Goal: Complete application form: Complete application form

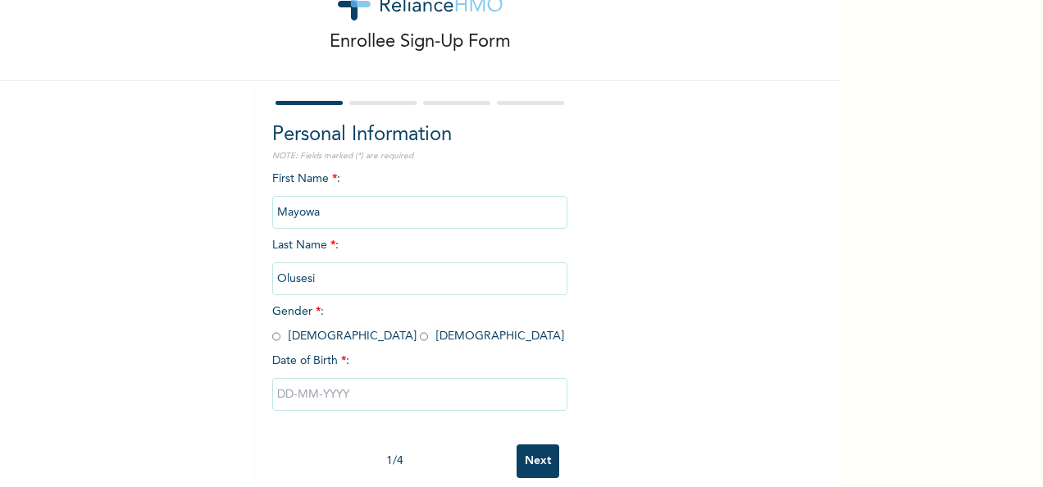
scroll to position [92, 0]
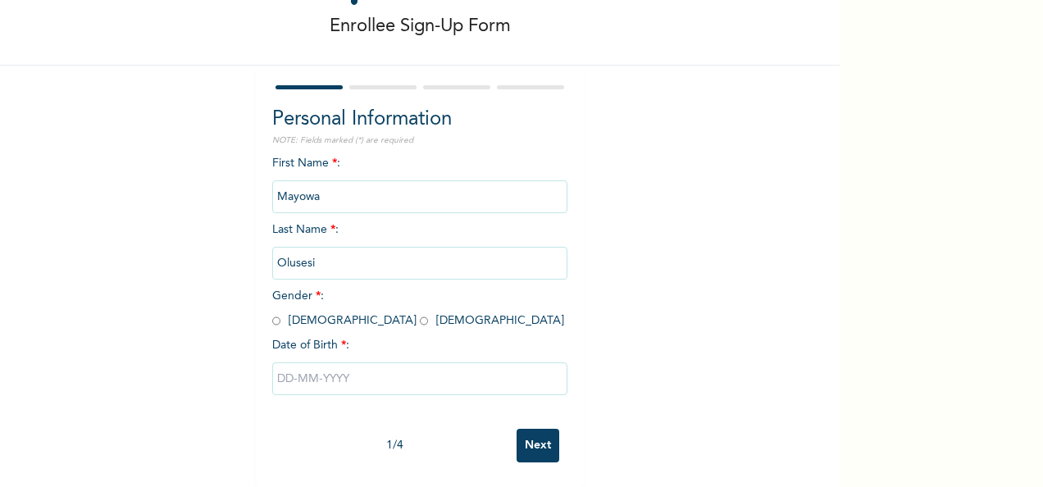
click at [272, 313] on input "radio" at bounding box center [276, 321] width 8 height 16
radio input "true"
click at [304, 369] on input "text" at bounding box center [419, 378] width 295 height 33
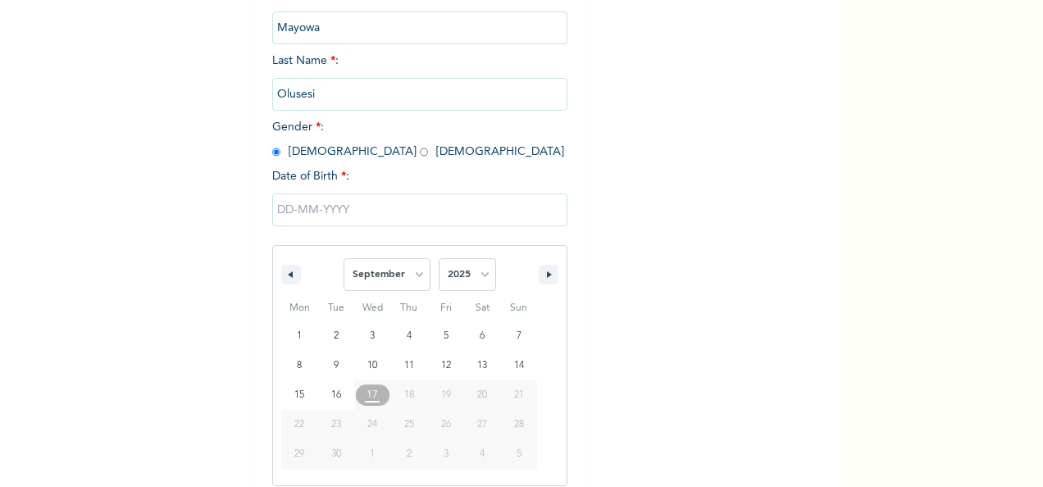
scroll to position [259, 0]
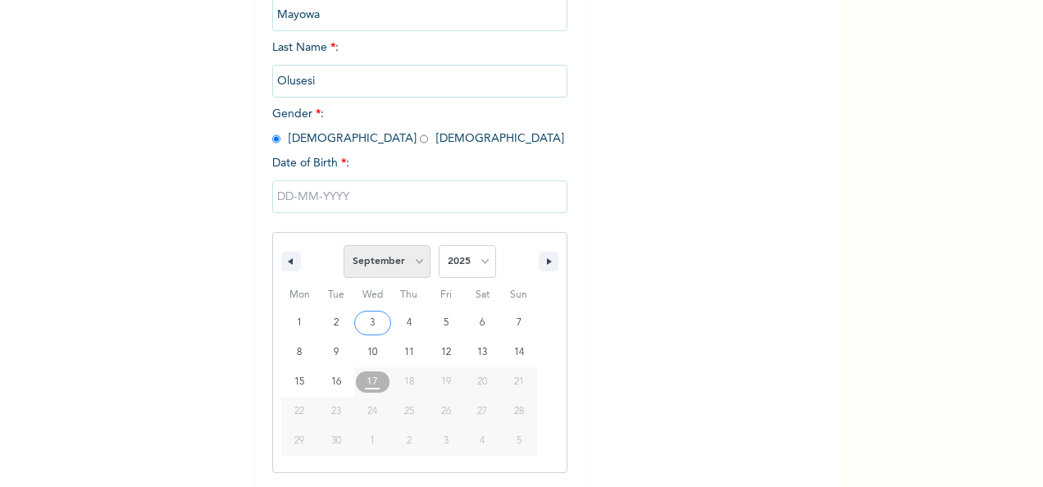
click at [416, 257] on select "January February March April May June July August September October November De…" at bounding box center [386, 261] width 87 height 33
select select "4"
click at [343, 247] on select "January February March April May June July August September October November De…" at bounding box center [386, 261] width 87 height 33
type input "[DATE]"
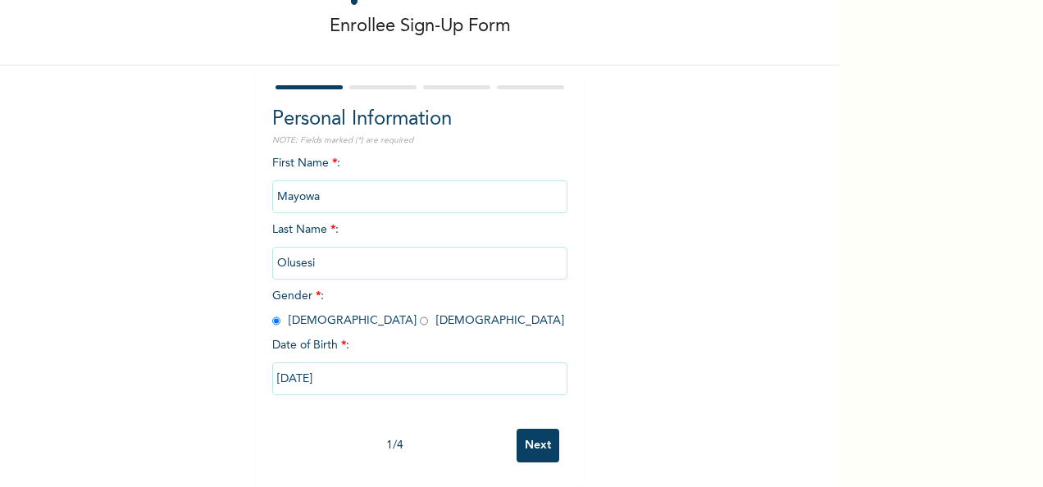
scroll to position [92, 0]
click at [407, 371] on input "[DATE]" at bounding box center [419, 378] width 295 height 33
select select "4"
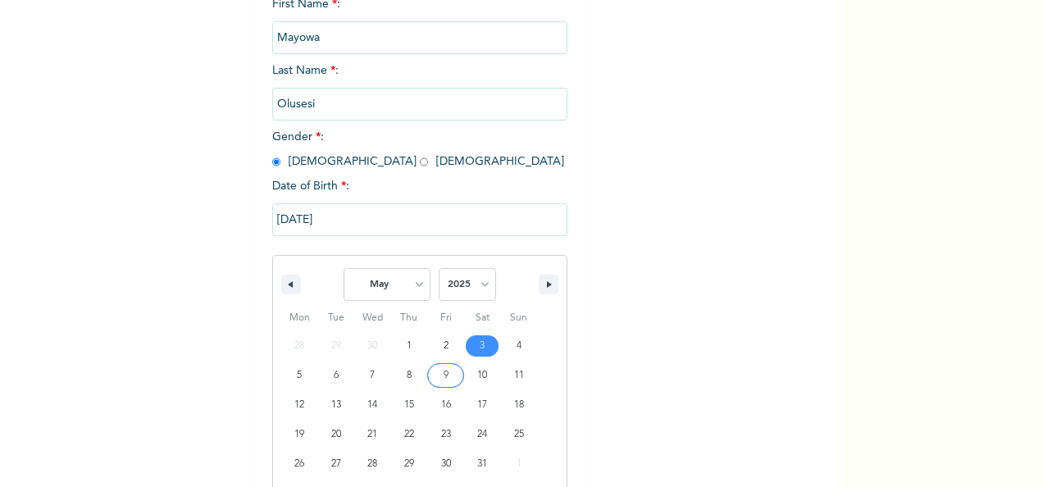
scroll to position [259, 0]
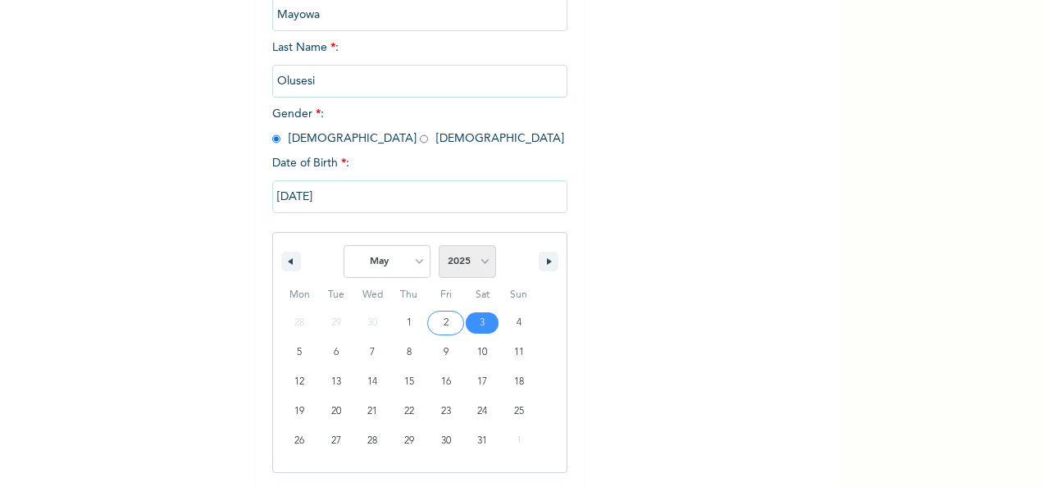
click at [477, 261] on select "2025 2024 2023 2022 2021 2020 2019 2018 2017 2016 2015 2014 2013 2012 2011 2010…" at bounding box center [467, 261] width 57 height 33
select select "1996"
click at [439, 247] on select "2025 2024 2023 2022 2021 2020 2019 2018 2017 2016 2015 2014 2013 2012 2011 2010…" at bounding box center [467, 261] width 57 height 33
type input "[DATE]"
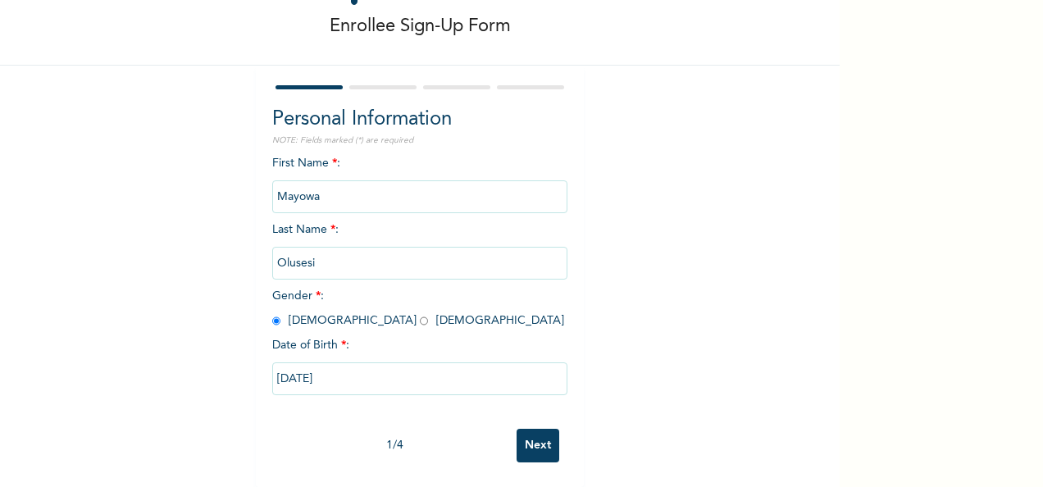
click at [470, 367] on input "[DATE]" at bounding box center [419, 378] width 295 height 33
select select "4"
select select "1996"
click at [534, 429] on input "Next" at bounding box center [537, 446] width 43 height 34
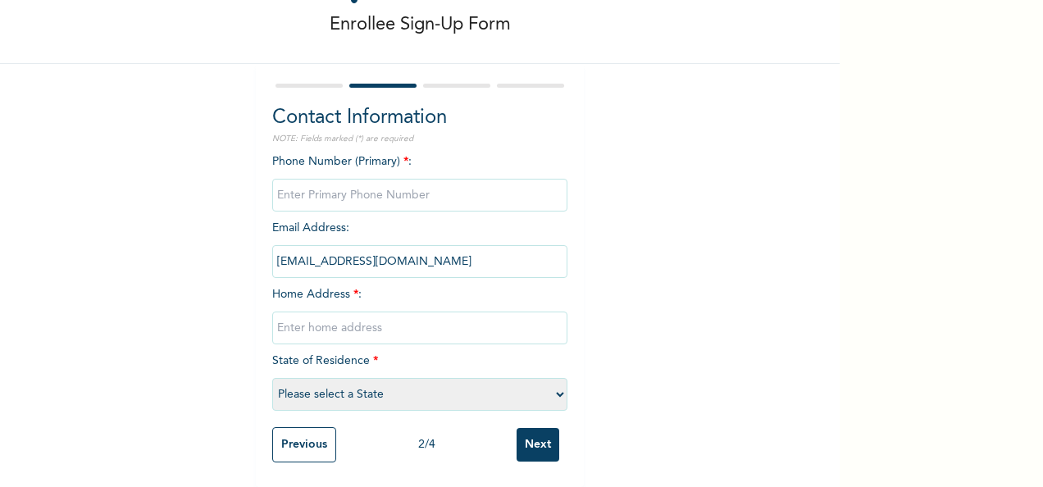
click at [355, 179] on input "phone" at bounding box center [419, 195] width 295 height 33
type input "08144853570"
click at [462, 251] on input "[EMAIL_ADDRESS][DOMAIN_NAME]" at bounding box center [419, 261] width 295 height 33
click at [419, 248] on input "[EMAIL_ADDRESS][DOMAIN_NAME]" at bounding box center [419, 261] width 295 height 33
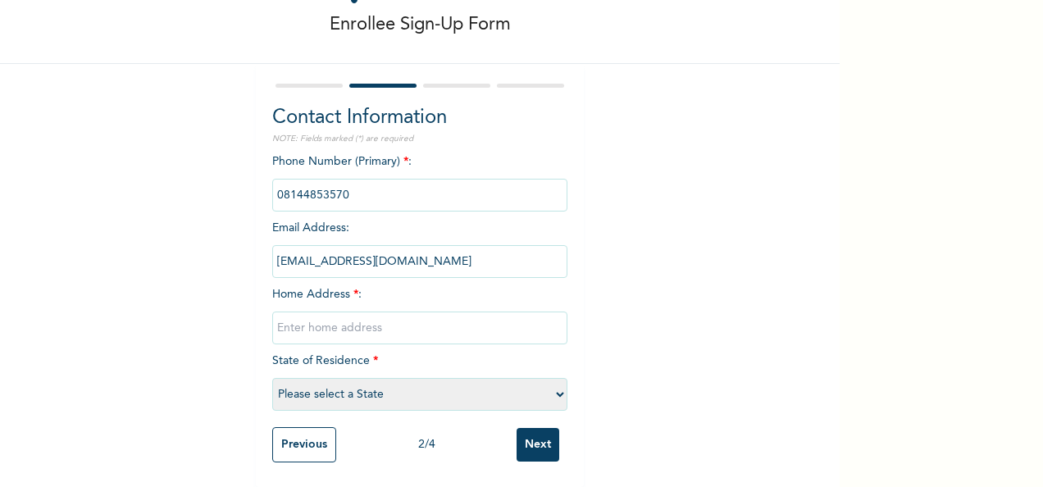
click at [419, 248] on input "[EMAIL_ADDRESS][DOMAIN_NAME]" at bounding box center [419, 261] width 295 height 33
click at [352, 245] on input "[EMAIL_ADDRESS][DOMAIN_NAME]" at bounding box center [419, 261] width 295 height 33
click at [193, 305] on div "Enrollee Sign-Up Form Contact Information NOTE: Fields marked (*) are required …" at bounding box center [419, 204] width 839 height 566
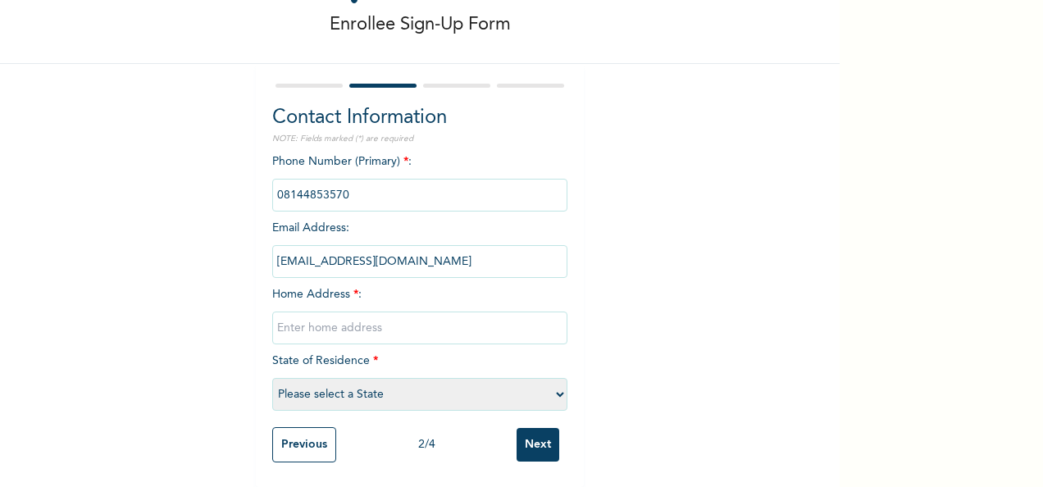
click at [310, 316] on input "text" at bounding box center [419, 327] width 295 height 33
click at [440, 314] on input "[STREET_ADDRESS][PERSON_NAME]." at bounding box center [419, 327] width 295 height 33
type input "[STREET_ADDRESS] Odunsi B/Stop, Command, [GEOGRAPHIC_DATA], Alimosho, [GEOGRAPH…"
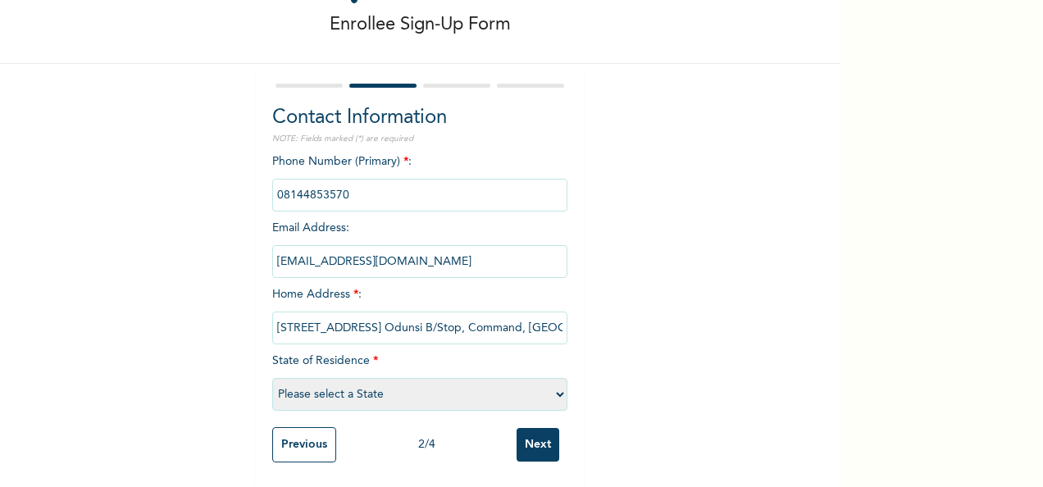
click at [357, 380] on select "Please select a State [PERSON_NAME] (FCT) [PERSON_NAME] Ibom [GEOGRAPHIC_DATA] …" at bounding box center [419, 394] width 295 height 33
select select "25"
click at [272, 378] on select "Please select a State [PERSON_NAME] (FCT) [PERSON_NAME] Ibom [GEOGRAPHIC_DATA] …" at bounding box center [419, 394] width 295 height 33
click at [527, 433] on input "Next" at bounding box center [537, 445] width 43 height 34
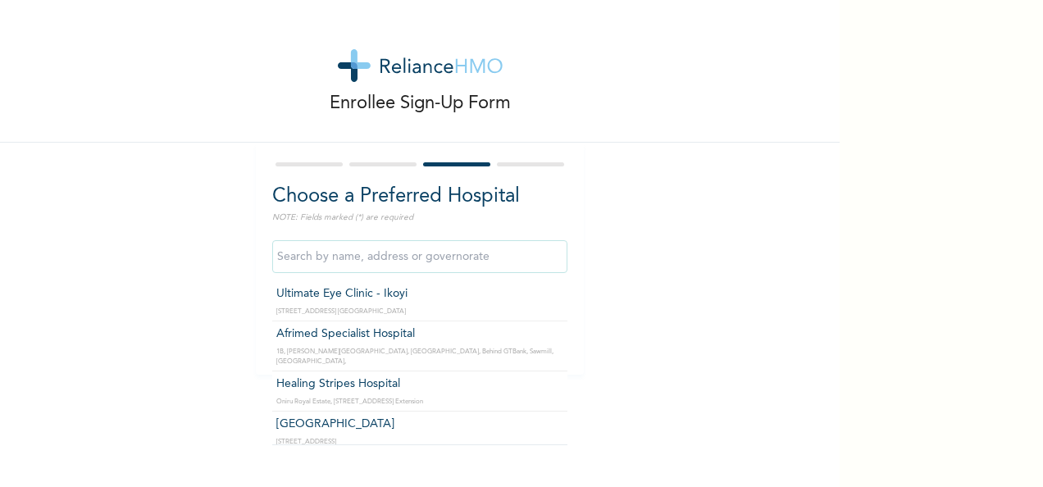
click at [365, 255] on input "text" at bounding box center [419, 256] width 295 height 33
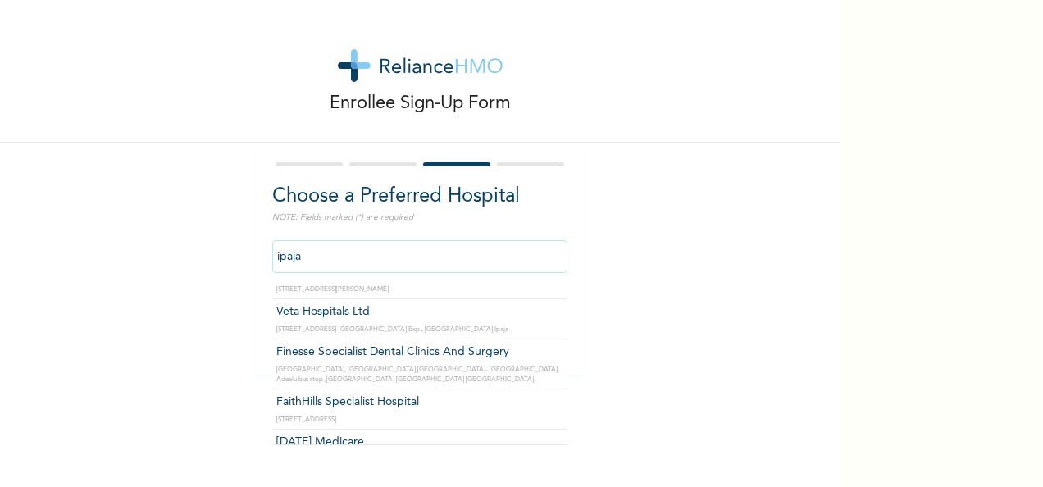
scroll to position [118, 0]
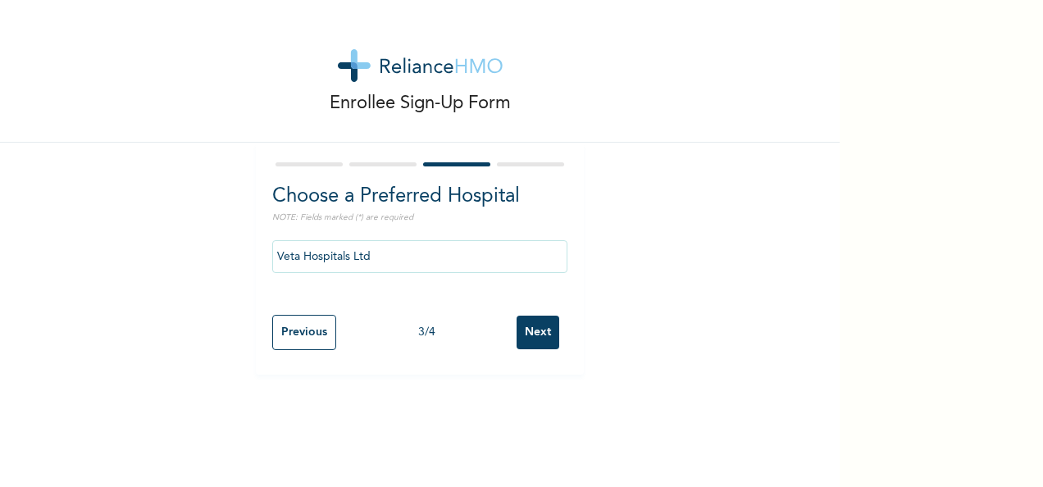
drag, startPoint x: 546, startPoint y: 316, endPoint x: 486, endPoint y: 248, distance: 91.2
click at [486, 248] on input "Veta Hospitals Ltd" at bounding box center [419, 256] width 295 height 33
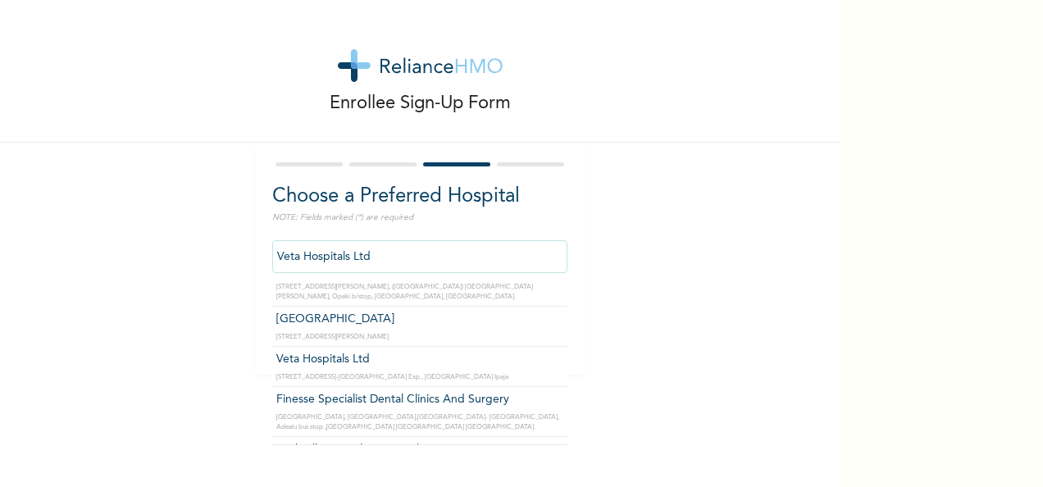
scroll to position [0, 0]
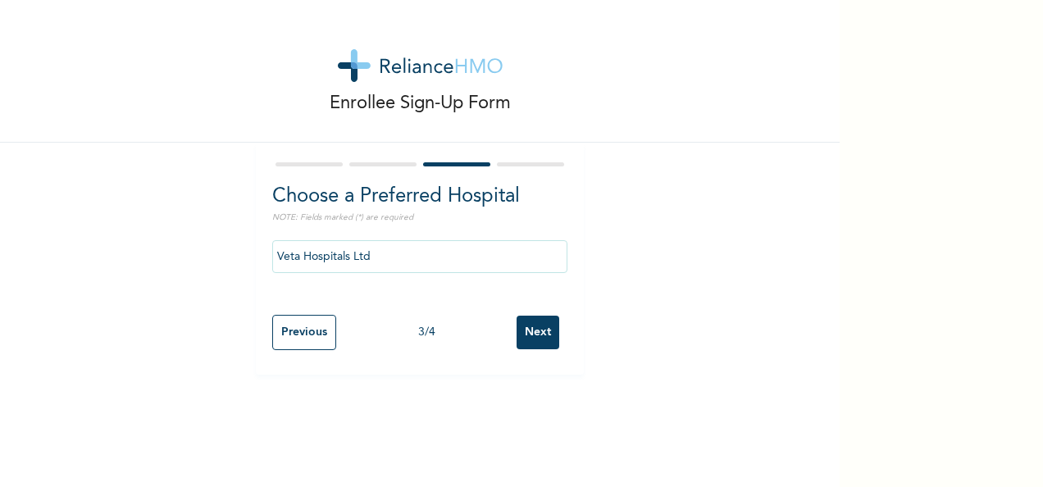
click at [612, 228] on div "Enrollee Sign-Up Form Choose a Preferred Hospital NOTE: Fields marked (*) are r…" at bounding box center [419, 187] width 839 height 375
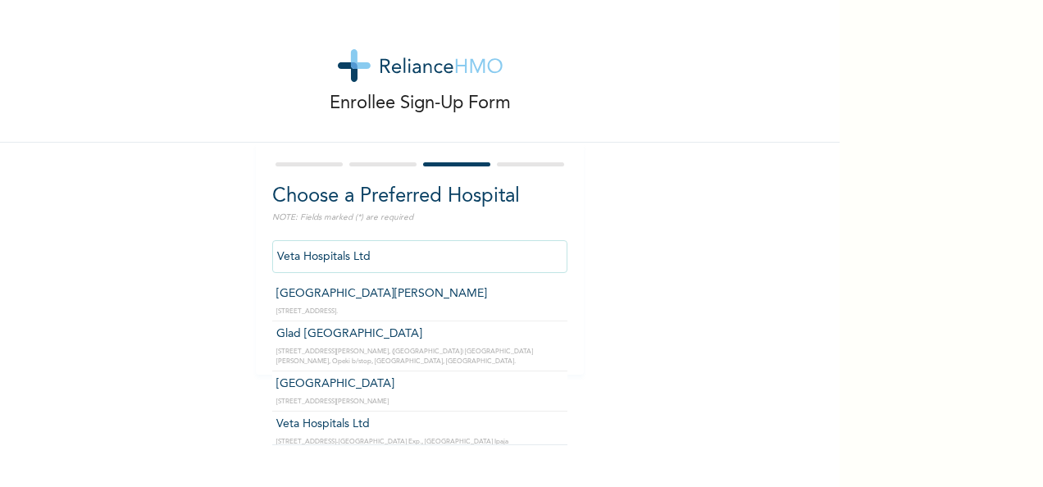
click at [434, 248] on input "Veta Hospitals Ltd" at bounding box center [419, 256] width 295 height 33
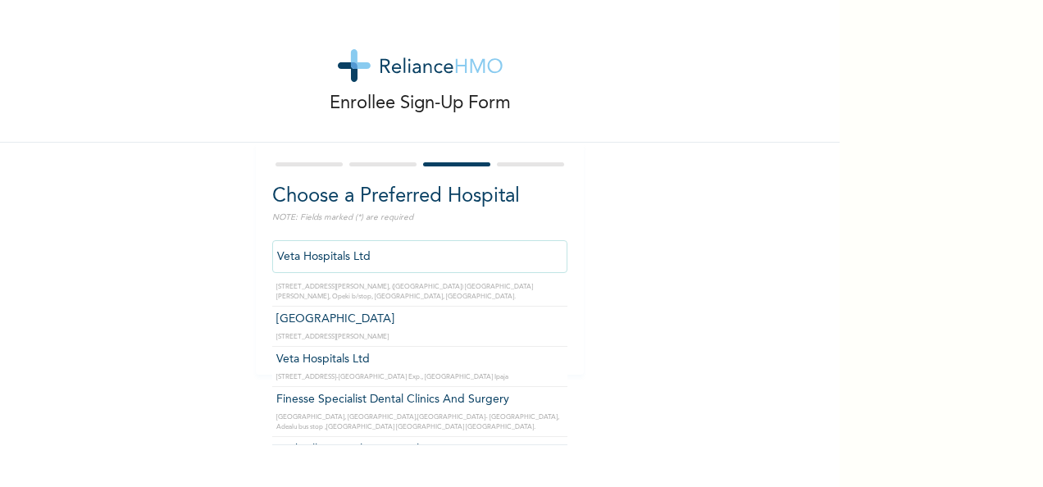
scroll to position [70, 0]
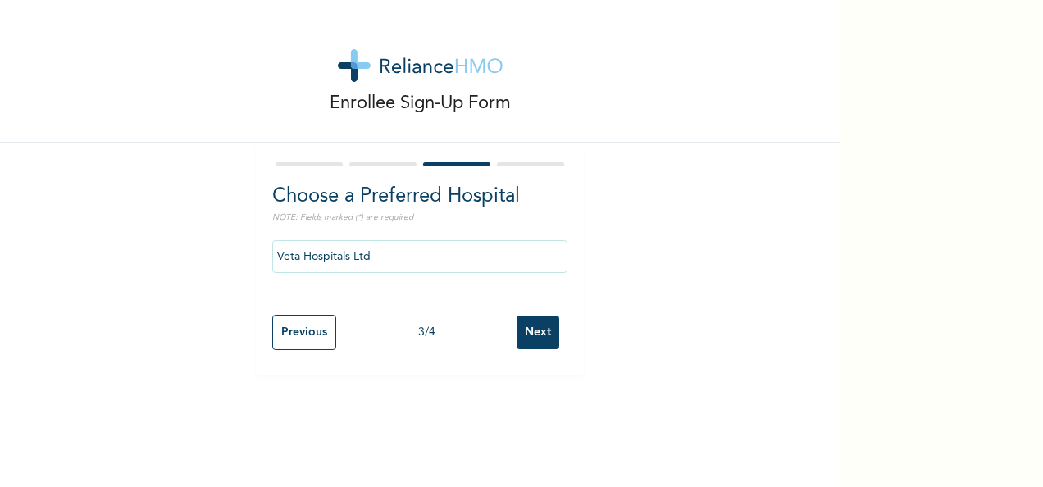
click at [607, 263] on div "Enrollee Sign-Up Form Choose a Preferred Hospital NOTE: Fields marked (*) are r…" at bounding box center [419, 187] width 839 height 375
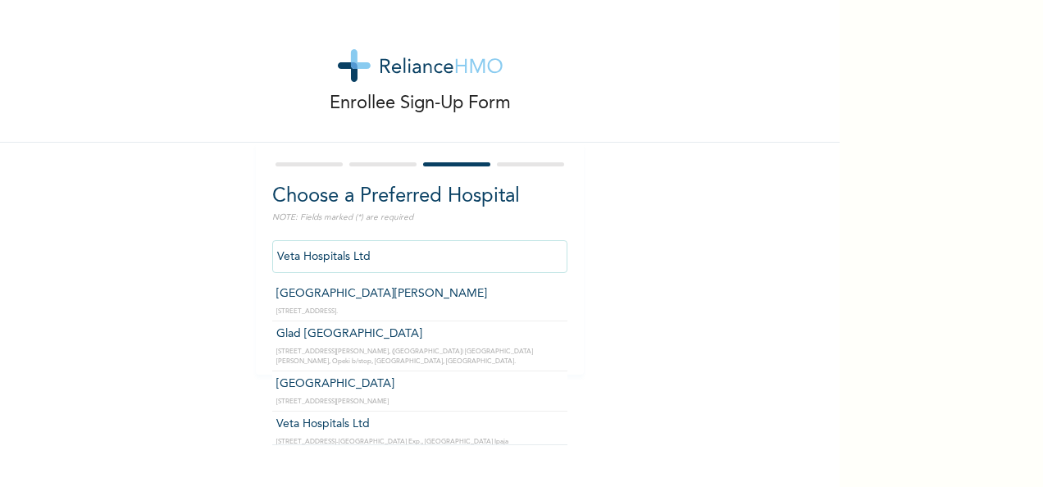
click at [475, 248] on input "Veta Hospitals Ltd" at bounding box center [419, 256] width 295 height 33
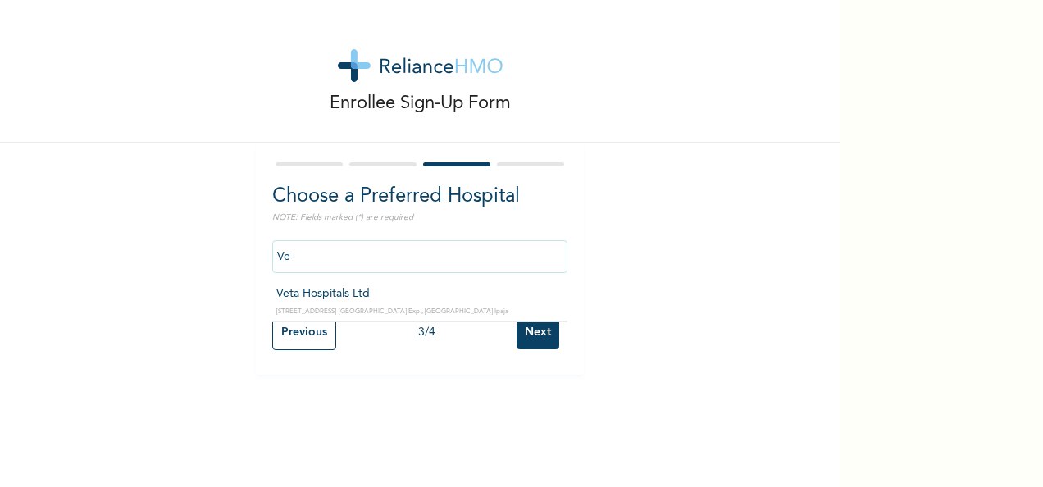
type input "V"
click at [577, 203] on div "Enrollee Sign-Up Form Choose a Preferred Hospital NOTE: Fields marked (*) are r…" at bounding box center [419, 187] width 839 height 375
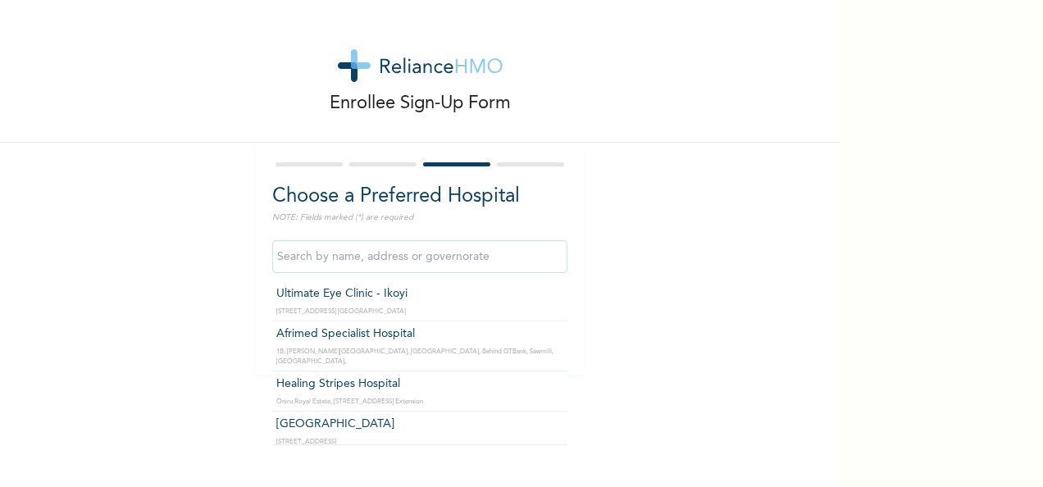
click at [456, 255] on input "text" at bounding box center [419, 256] width 295 height 33
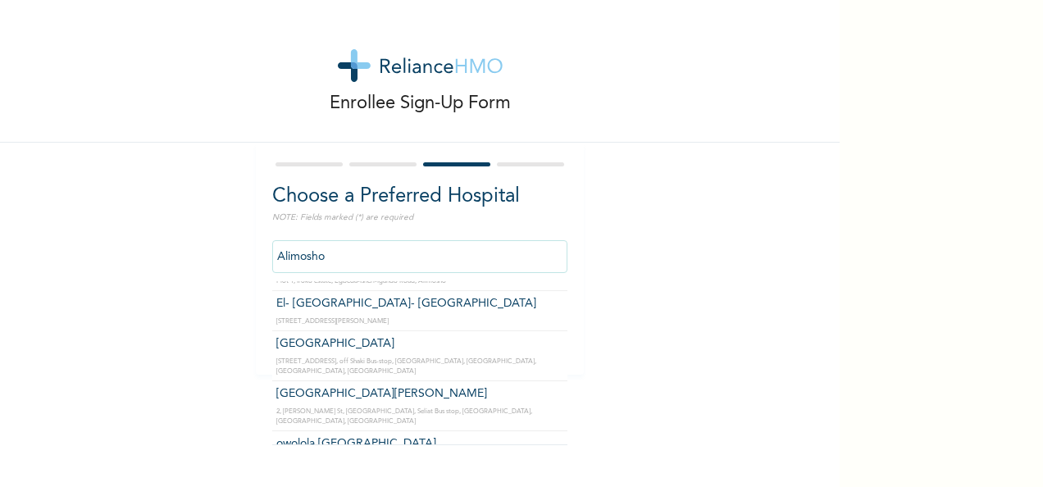
scroll to position [211, 0]
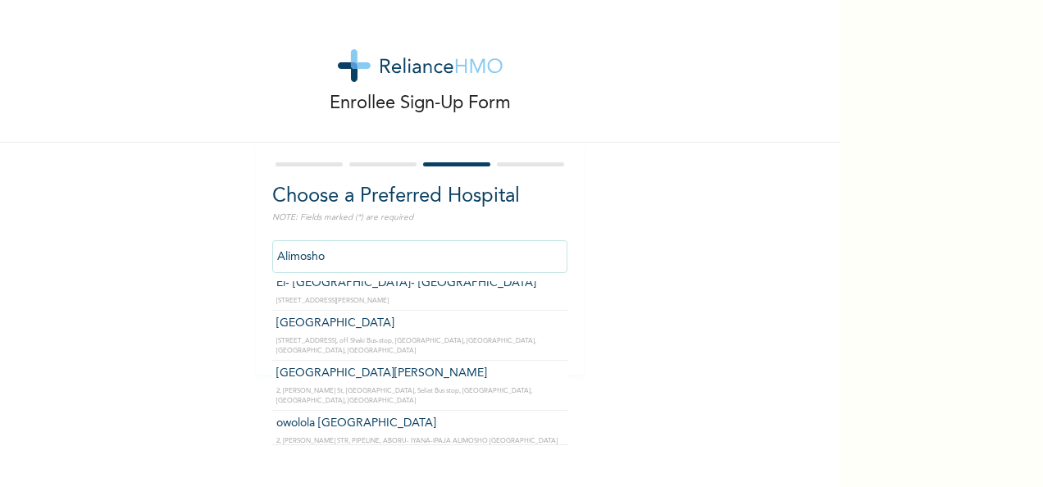
type input "Alimosho"
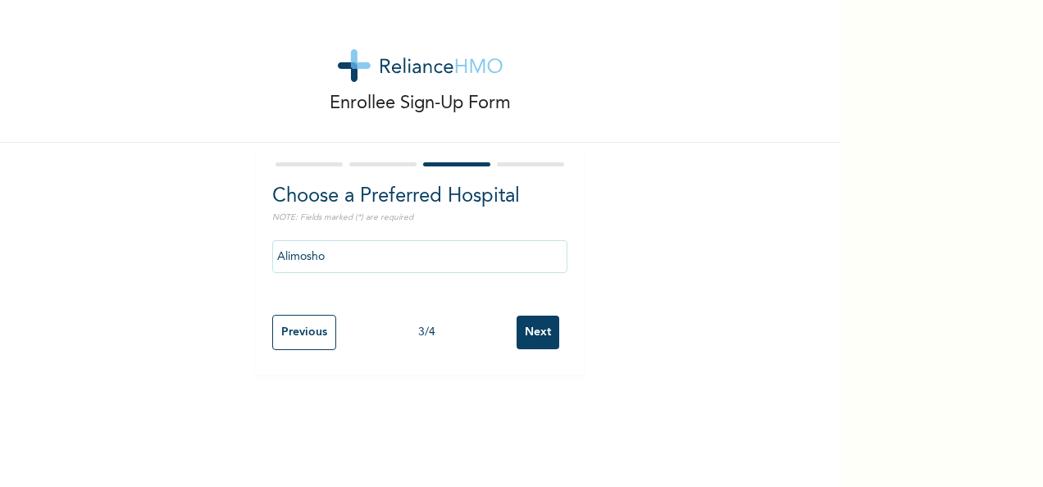
click at [175, 305] on div "Enrollee Sign-Up Form Choose a Preferred Hospital NOTE: Fields marked (*) are r…" at bounding box center [419, 187] width 839 height 375
